Goal: Task Accomplishment & Management: Use online tool/utility

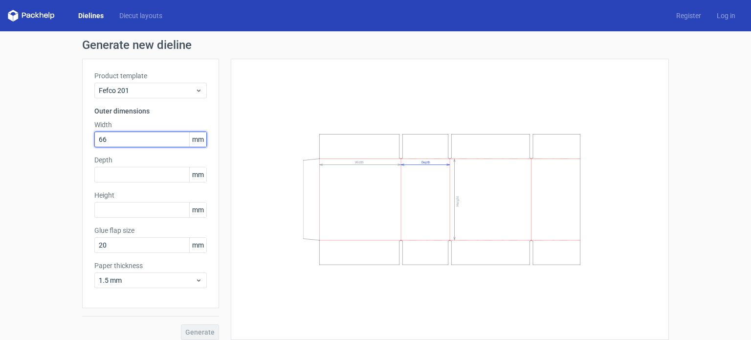
click at [117, 142] on input "66" at bounding box center [150, 139] width 112 height 16
type input "6"
type input "222"
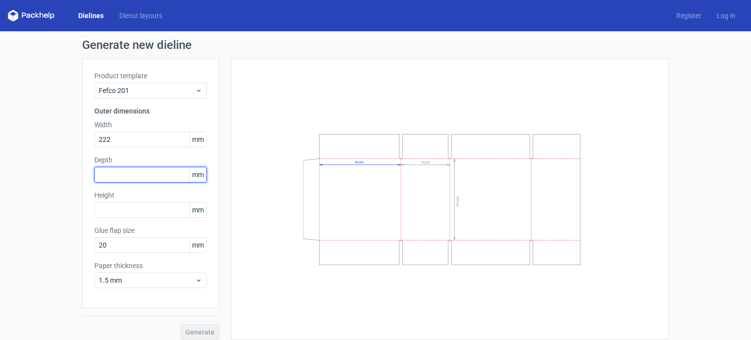
click at [106, 169] on input "text" at bounding box center [150, 175] width 112 height 16
type input "140"
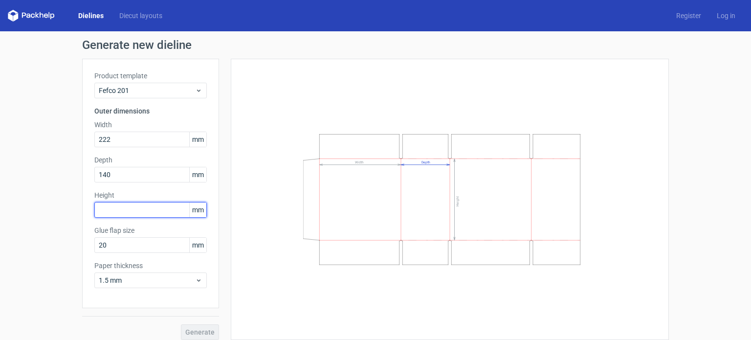
click at [98, 208] on input "text" at bounding box center [150, 210] width 112 height 16
type input "127"
click at [192, 328] on span "Generate" at bounding box center [199, 331] width 29 height 7
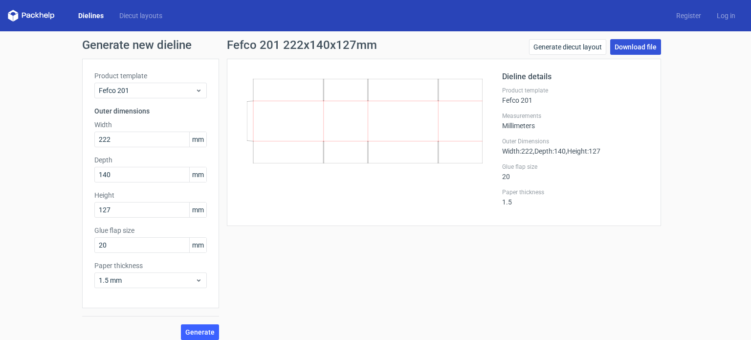
click at [626, 50] on link "Download file" at bounding box center [635, 47] width 51 height 16
